Goal: Navigation & Orientation: Find specific page/section

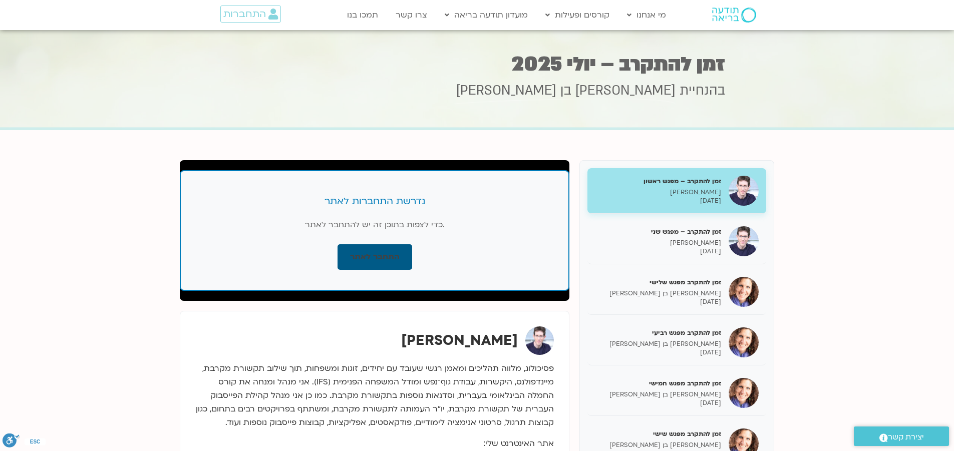
click at [355, 258] on link "התחבר לאתר" at bounding box center [374, 257] width 75 height 26
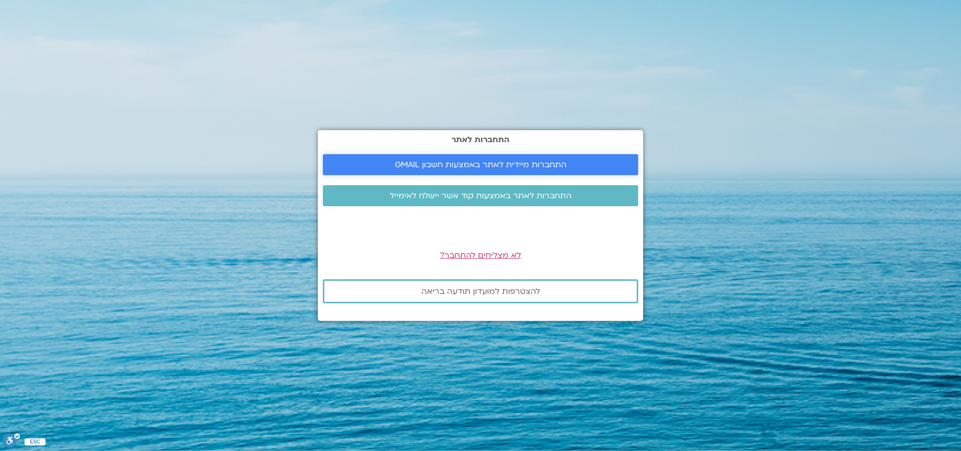
click at [485, 167] on span "התחברות מיידית לאתר באמצעות חשבון GMAIL" at bounding box center [481, 164] width 172 height 9
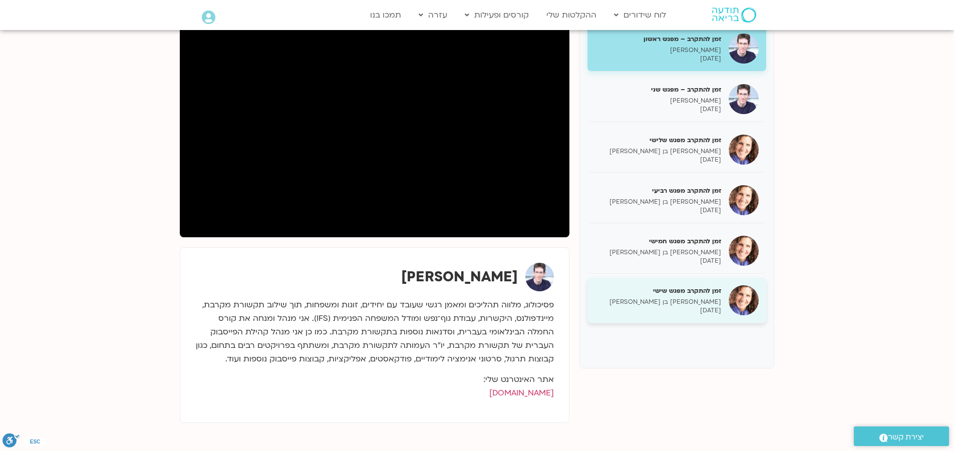
scroll to position [150, 0]
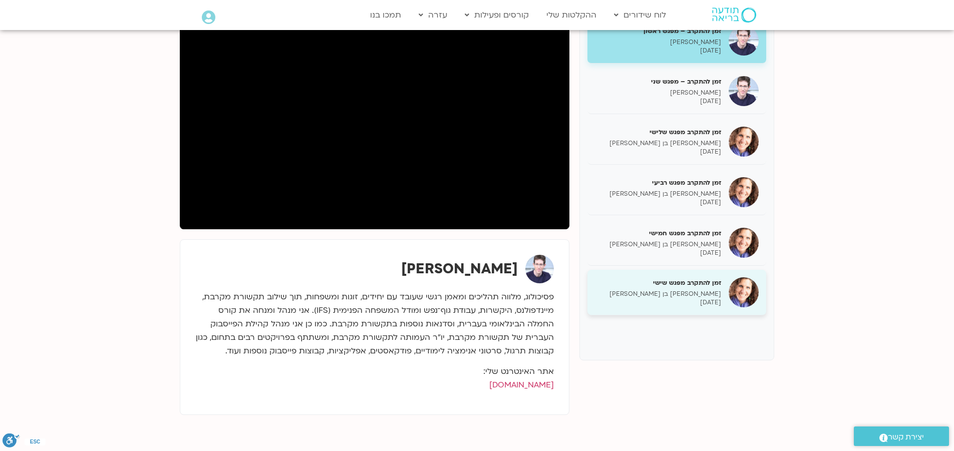
click at [697, 284] on h5 "זמן להתקרב מפגש שישי" at bounding box center [658, 282] width 126 height 9
